Goal: Complete application form: Complete application form

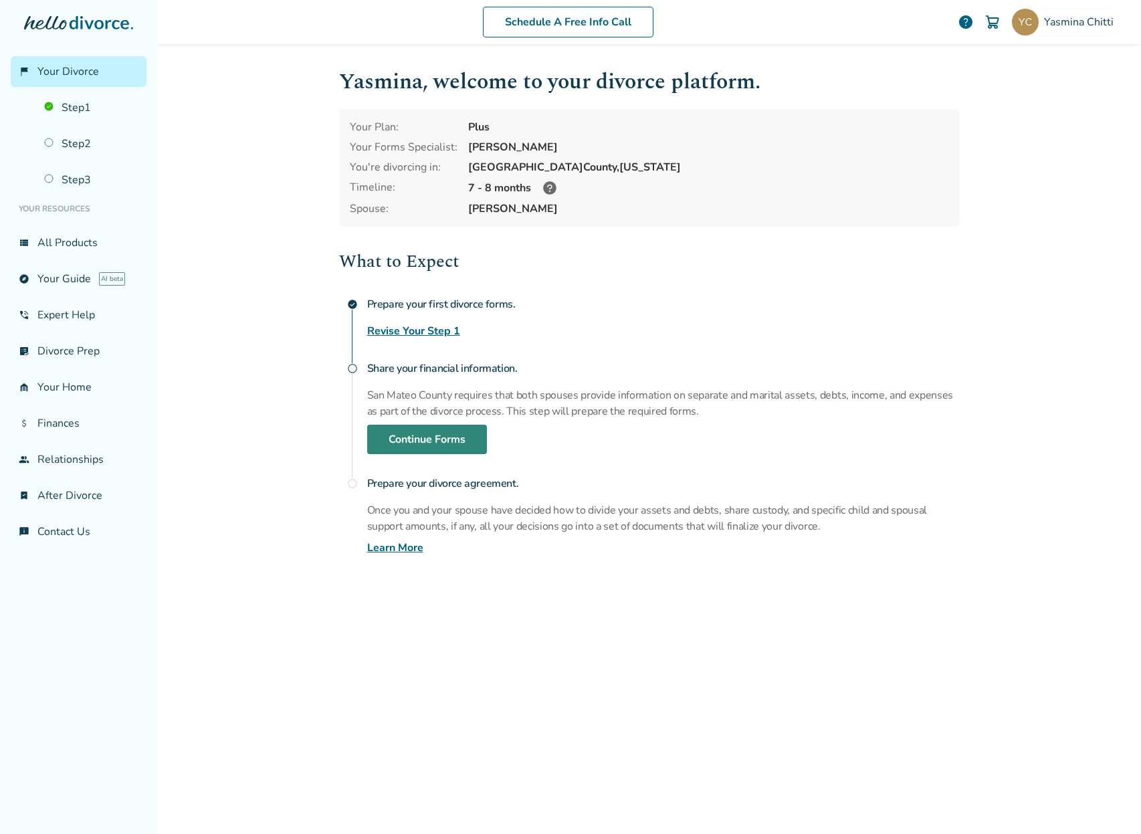
click at [408, 440] on link "Continue Forms" at bounding box center [427, 439] width 120 height 29
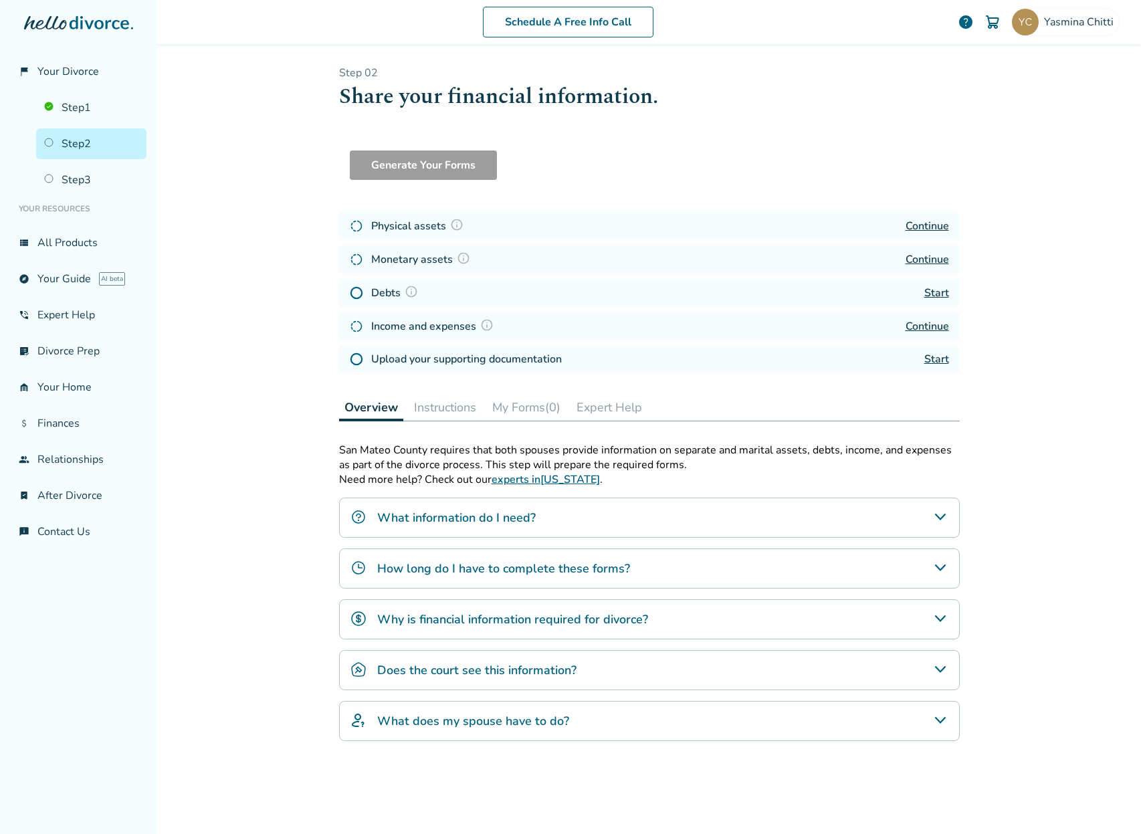
click at [924, 228] on link "Continue" at bounding box center [926, 226] width 43 height 15
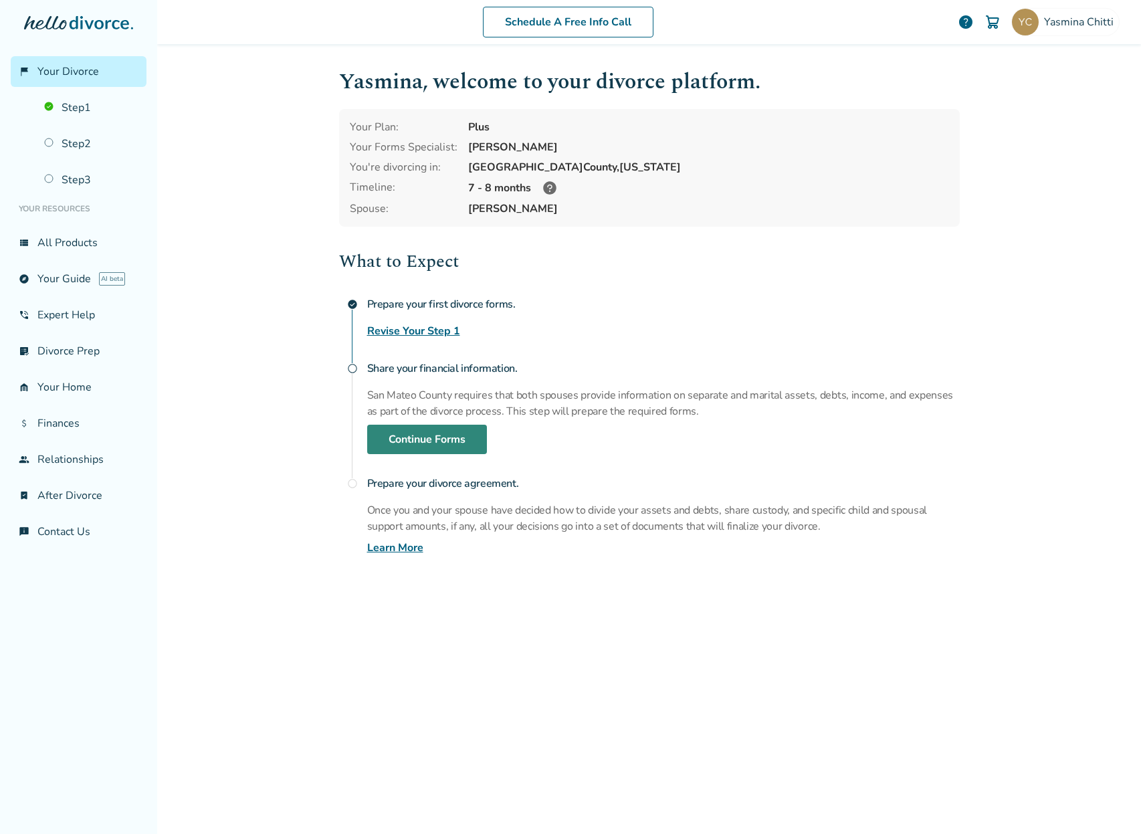
click at [439, 449] on link "Continue Forms" at bounding box center [427, 439] width 120 height 29
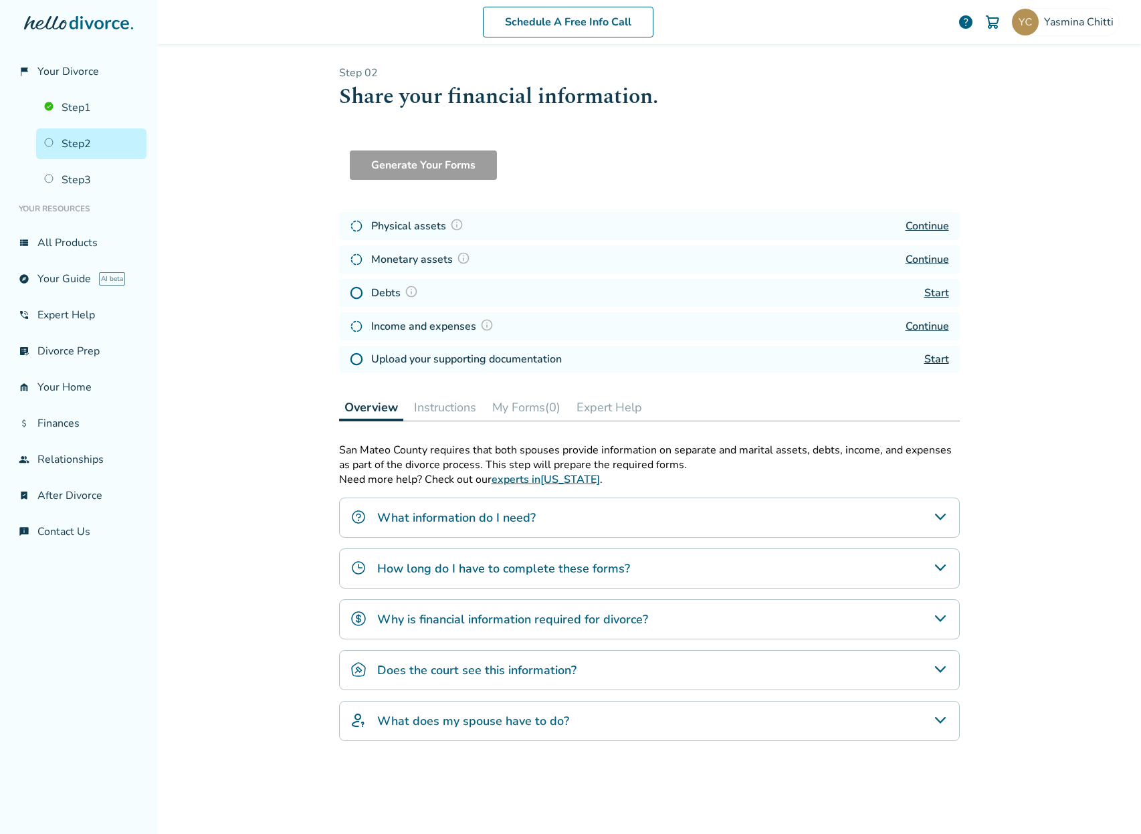
click at [928, 361] on link "Start" at bounding box center [936, 359] width 25 height 15
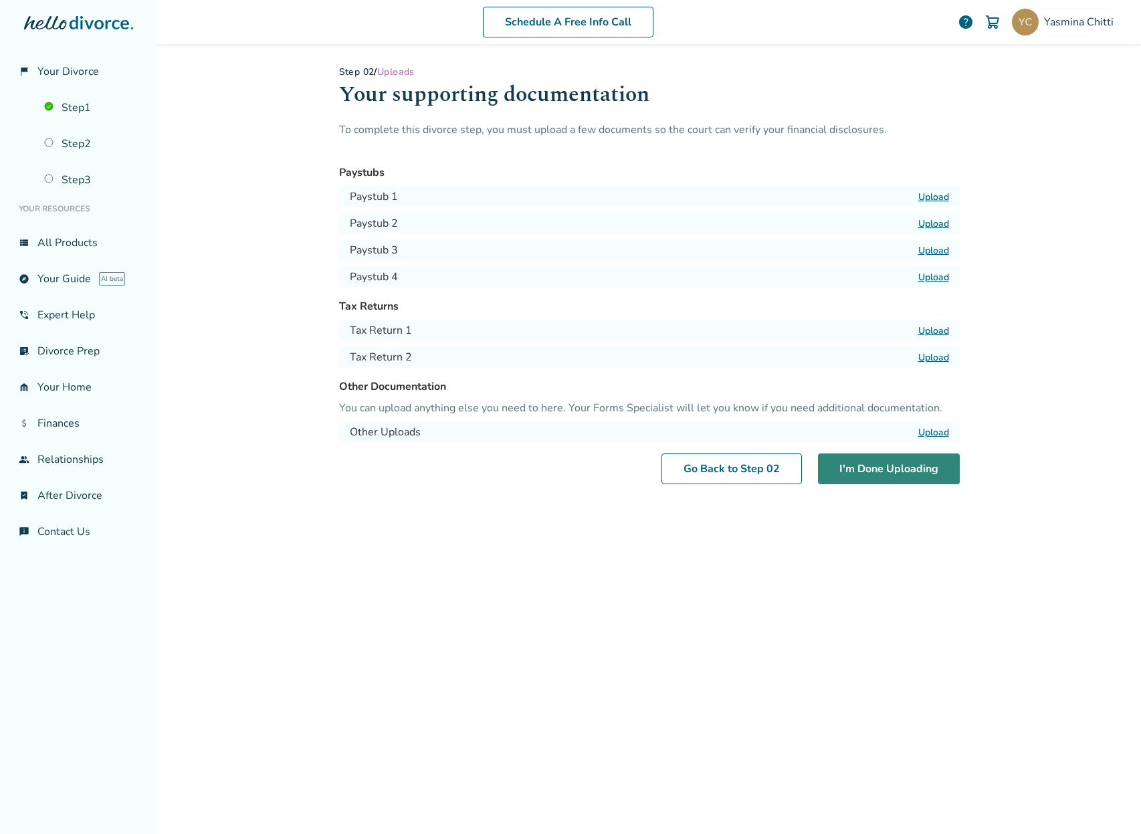
click at [859, 463] on button "I'm Done Uploading" at bounding box center [889, 468] width 142 height 31
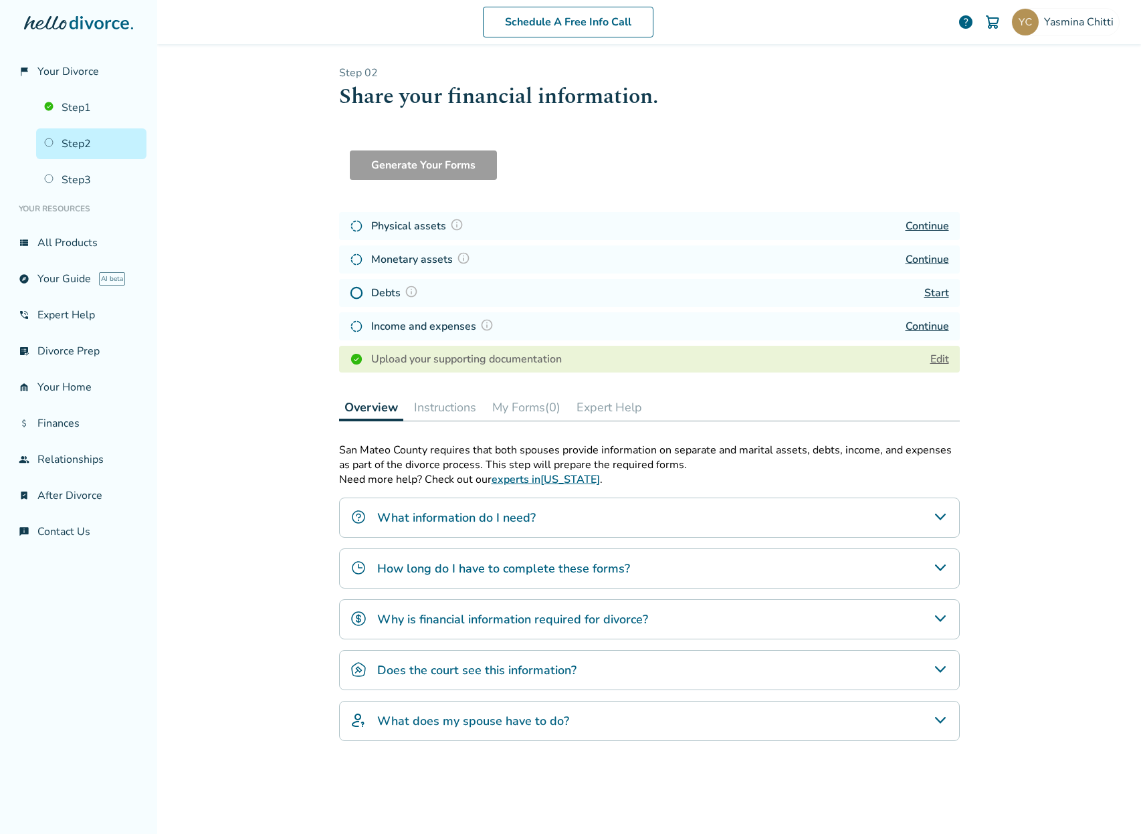
click at [930, 328] on link "Continue" at bounding box center [926, 326] width 43 height 15
